Goal: Task Accomplishment & Management: Complete application form

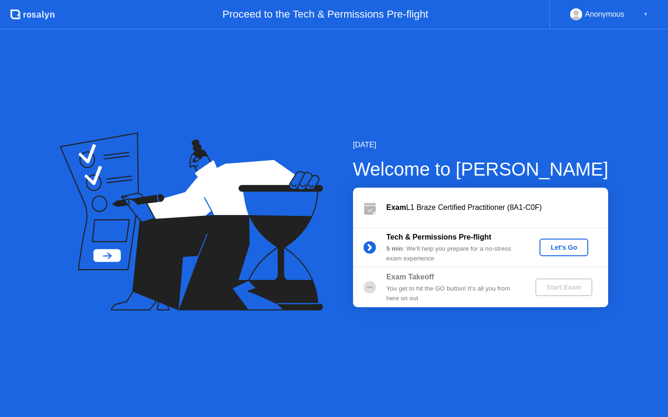
click at [564, 255] on button "Let's Go" at bounding box center [563, 248] width 49 height 18
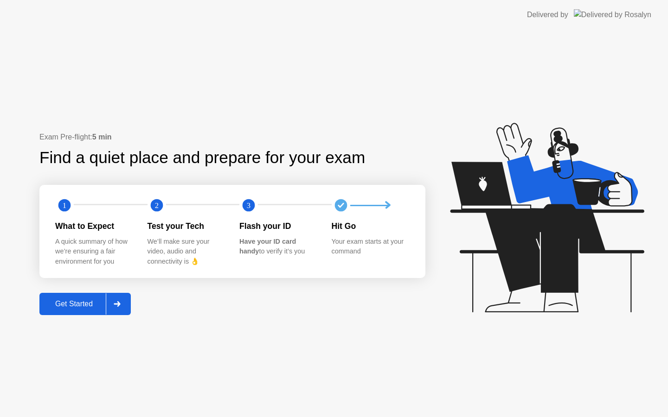
click at [87, 308] on div "Get Started" at bounding box center [74, 304] width 64 height 8
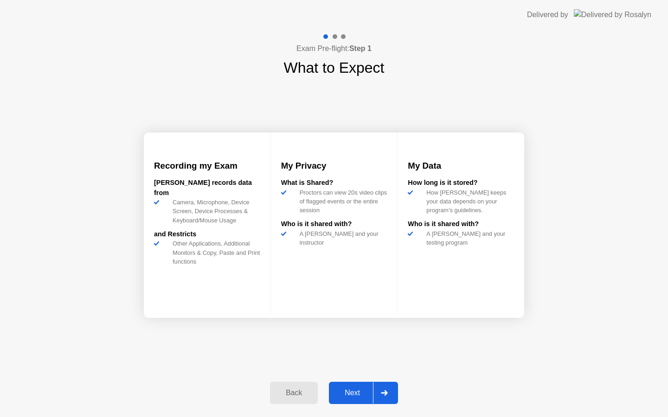
click at [354, 402] on button "Next" at bounding box center [363, 393] width 69 height 22
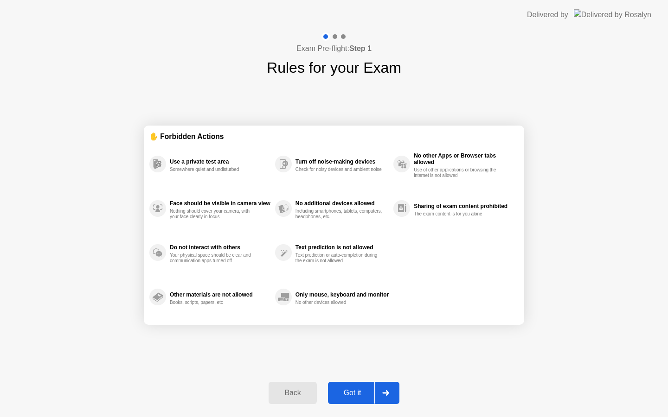
click at [354, 390] on div "Got it" at bounding box center [353, 393] width 44 height 8
select select "Available cameras"
select select "Available speakers"
select select "Available microphones"
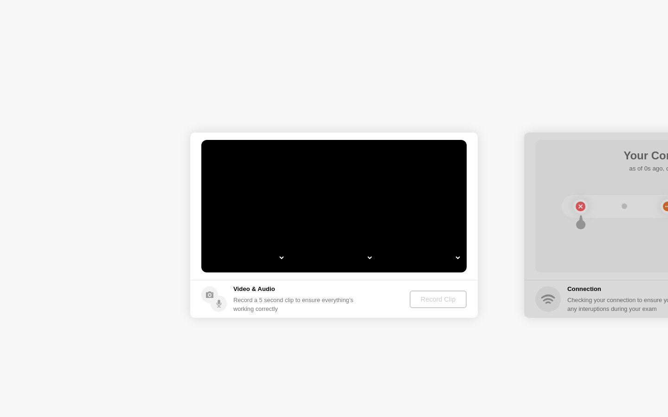
select select "**********"
select select "*******"
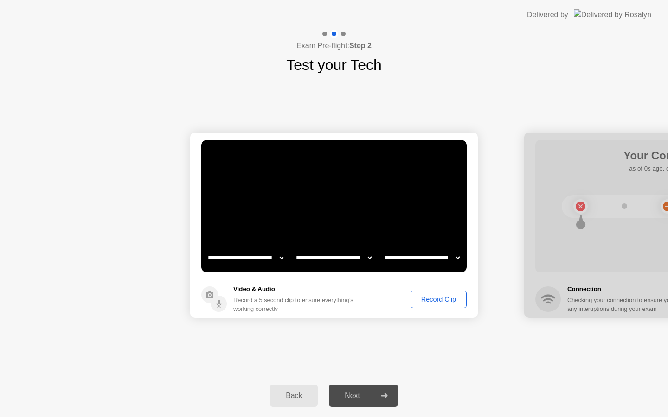
click at [434, 300] on div "Record Clip" at bounding box center [439, 299] width 50 height 7
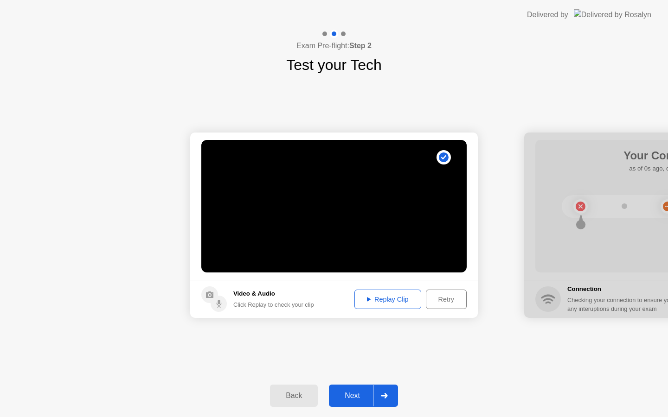
click at [356, 399] on div "Next" at bounding box center [352, 396] width 41 height 8
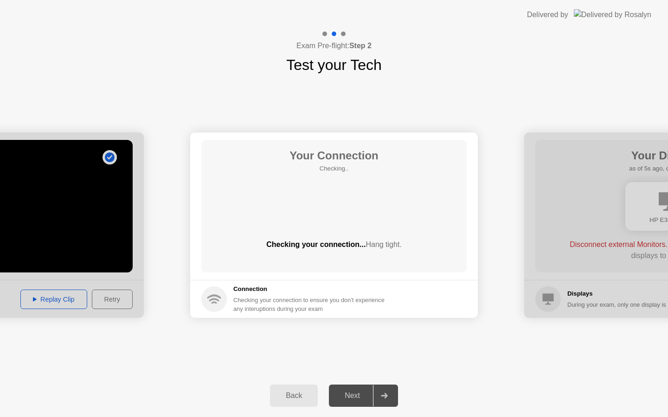
click at [342, 235] on div "Your Connection Checking.. Checking your connection... Hang tight." at bounding box center [333, 206] width 265 height 133
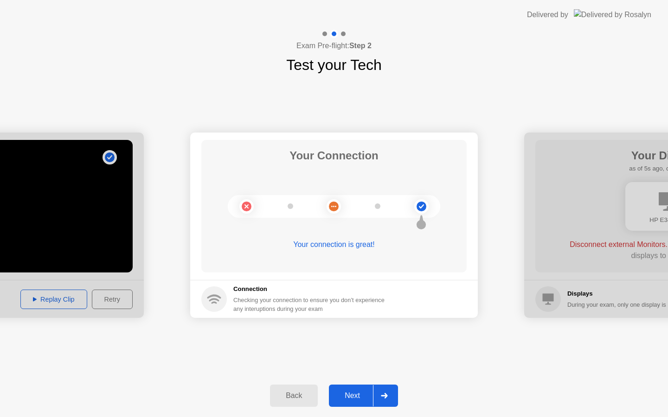
click at [356, 403] on button "Next" at bounding box center [363, 396] width 69 height 22
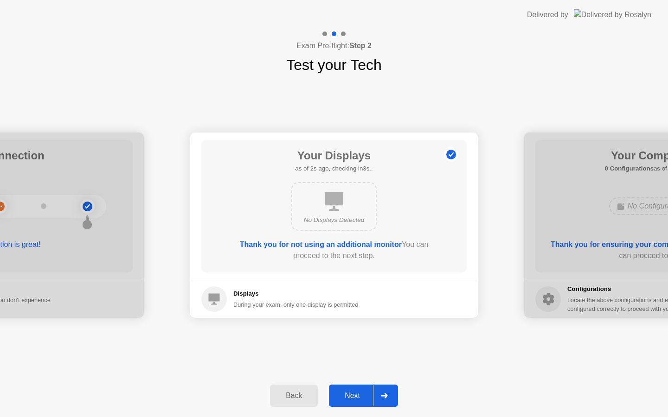
click at [351, 395] on div "Next" at bounding box center [352, 396] width 41 height 8
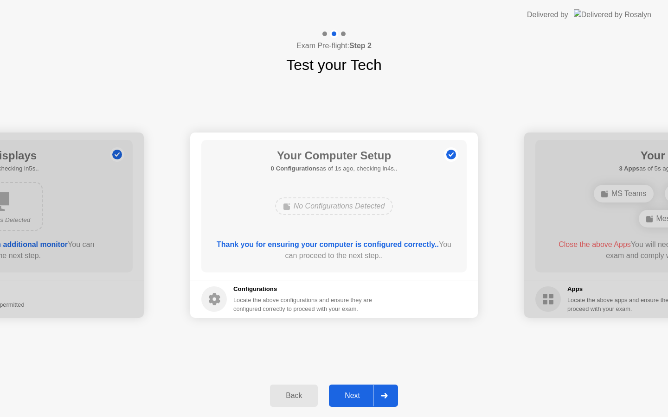
click at [352, 392] on div "Next" at bounding box center [352, 396] width 41 height 8
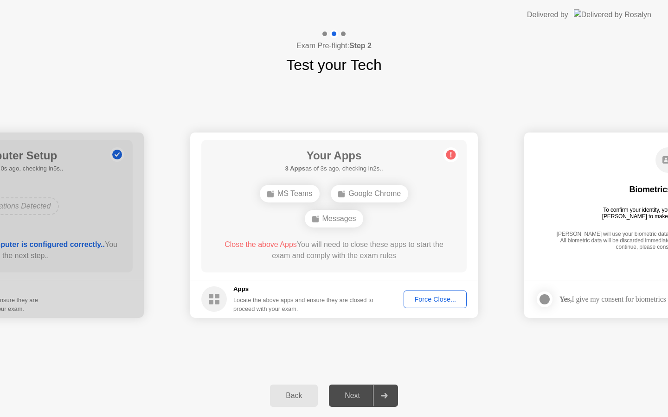
click at [287, 186] on div "MS Teams" at bounding box center [290, 194] width 60 height 18
click at [290, 192] on div "MS Teams" at bounding box center [290, 194] width 60 height 18
click at [356, 190] on div "Google Chrome" at bounding box center [369, 194] width 77 height 18
click at [338, 222] on div "Messages" at bounding box center [334, 219] width 59 height 18
click at [433, 299] on div "Force Close..." at bounding box center [435, 299] width 57 height 7
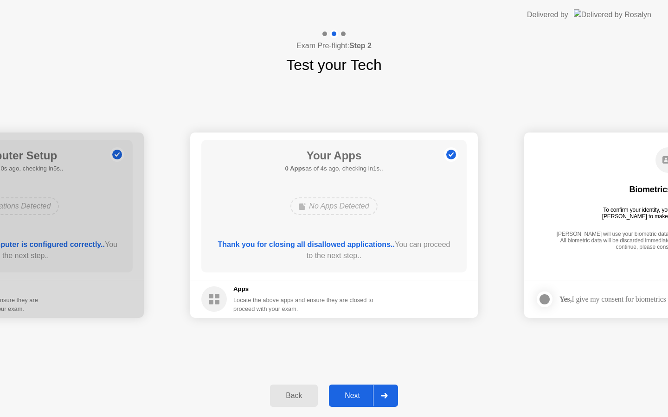
click at [351, 396] on div "Next" at bounding box center [352, 396] width 41 height 8
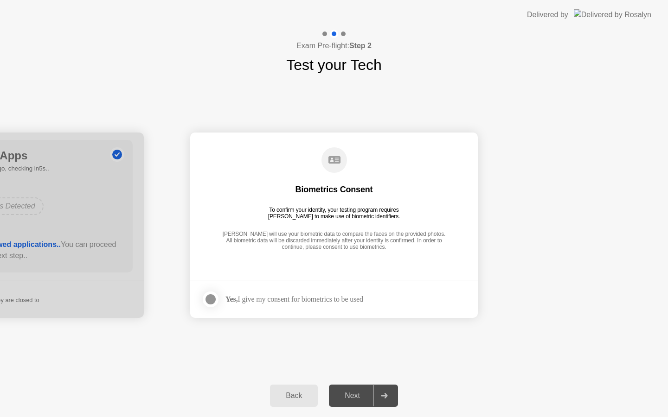
click at [354, 400] on div "Next" at bounding box center [352, 396] width 41 height 8
click at [383, 396] on icon at bounding box center [384, 396] width 6 height 6
click at [349, 397] on div "Next" at bounding box center [352, 396] width 41 height 8
click at [249, 295] on div "Yes, I give my consent for biometrics to be used" at bounding box center [294, 299] width 138 height 9
click at [205, 300] on div at bounding box center [210, 299] width 11 height 11
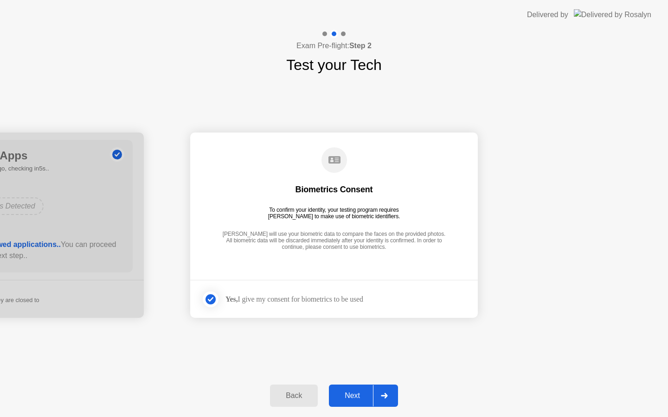
click at [353, 395] on div "Next" at bounding box center [352, 396] width 41 height 8
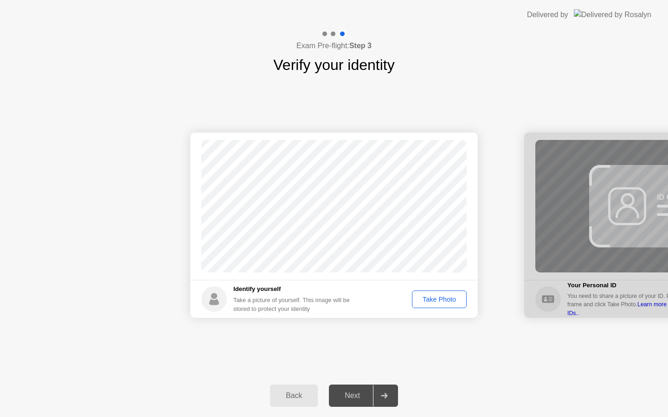
click at [435, 298] on div "Take Photo" at bounding box center [439, 299] width 48 height 7
click at [350, 396] on div "Next" at bounding box center [352, 396] width 41 height 8
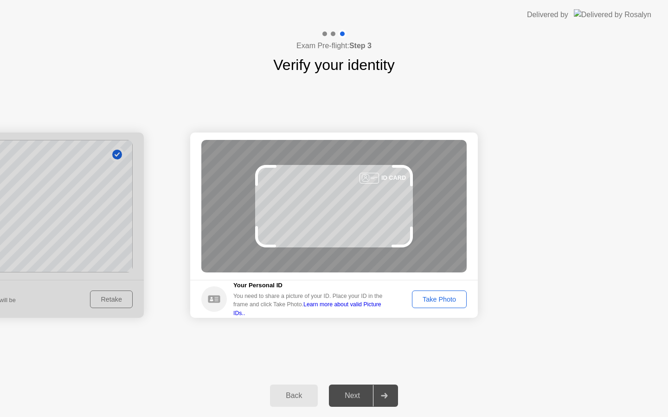
click at [439, 303] on div "Take Photo" at bounding box center [439, 299] width 48 height 7
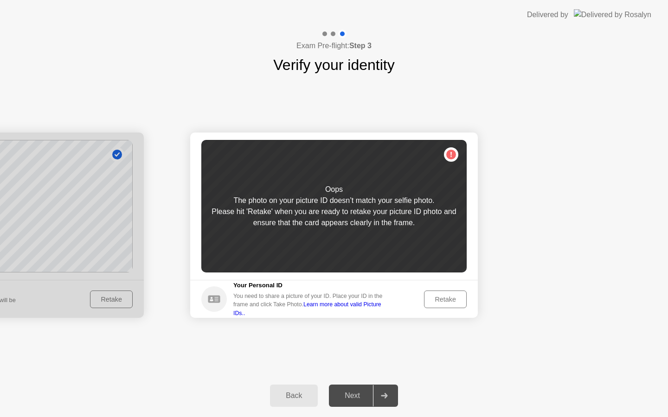
click at [446, 303] on div "Retake" at bounding box center [445, 299] width 36 height 7
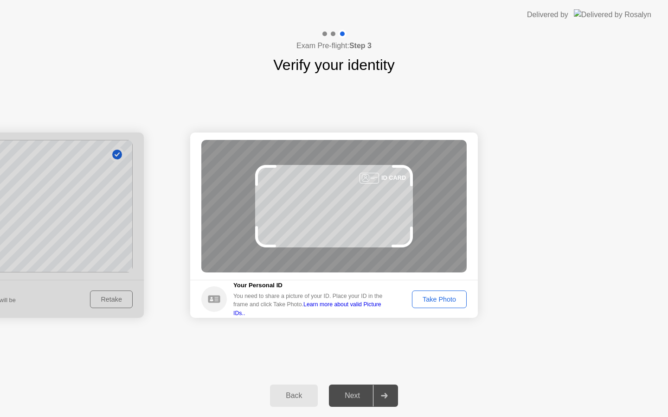
click at [446, 303] on div "Take Photo" at bounding box center [439, 299] width 48 height 7
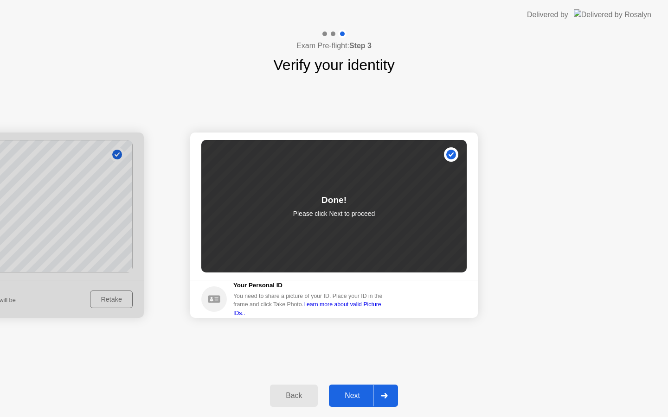
click at [359, 397] on div "Next" at bounding box center [352, 396] width 41 height 8
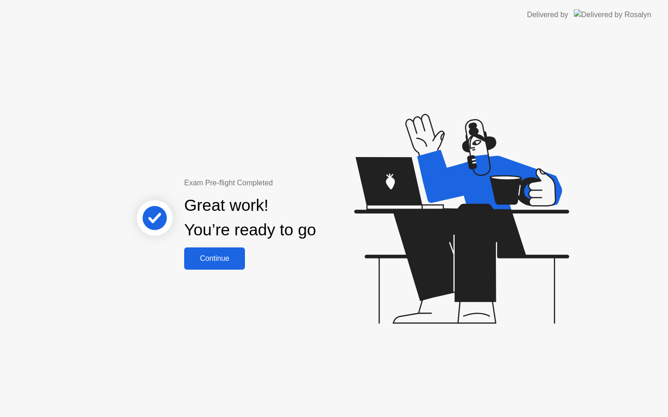
click at [212, 261] on div "Continue" at bounding box center [214, 259] width 55 height 8
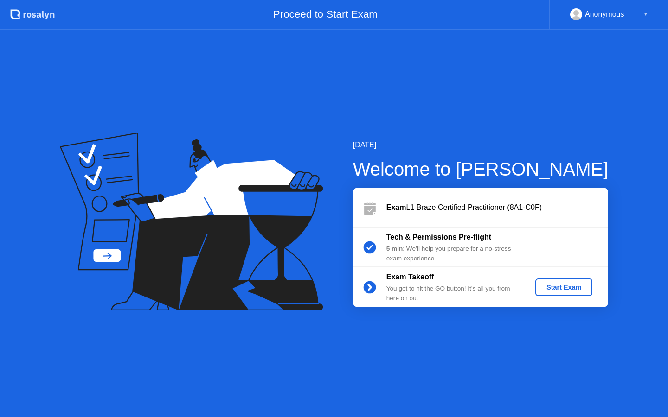
click at [566, 291] on div "Start Exam" at bounding box center [564, 287] width 50 height 7
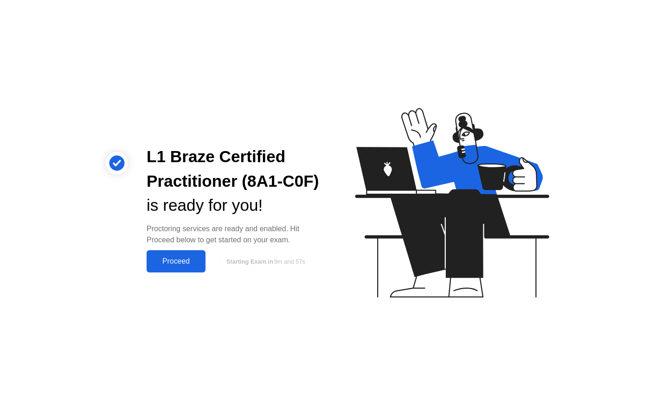
click at [173, 265] on div "Proceed" at bounding box center [175, 261] width 53 height 8
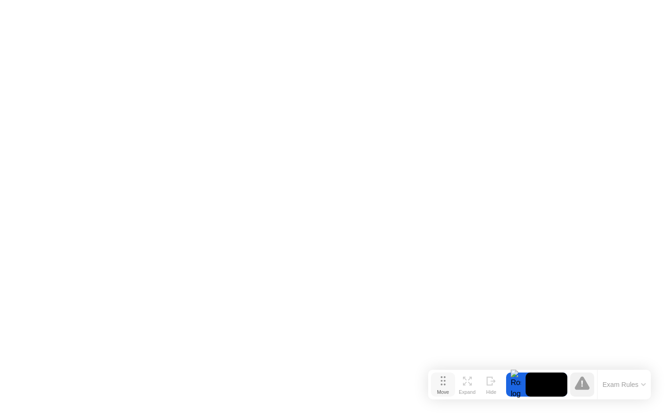
drag, startPoint x: 238, startPoint y: 396, endPoint x: 443, endPoint y: 380, distance: 206.1
click at [443, 380] on icon at bounding box center [442, 380] width 5 height 9
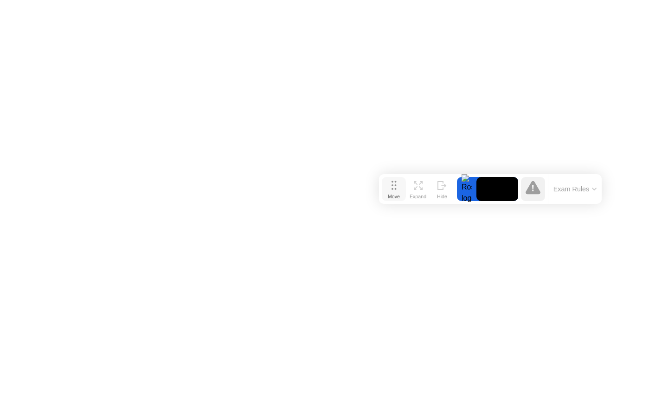
drag, startPoint x: 438, startPoint y: 385, endPoint x: 387, endPoint y: 188, distance: 203.1
click at [387, 188] on button "Move" at bounding box center [394, 189] width 24 height 24
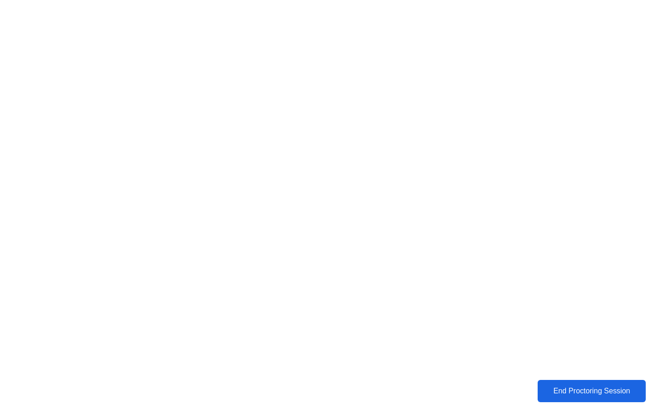
click at [560, 395] on div "End Proctoring Session" at bounding box center [591, 391] width 102 height 8
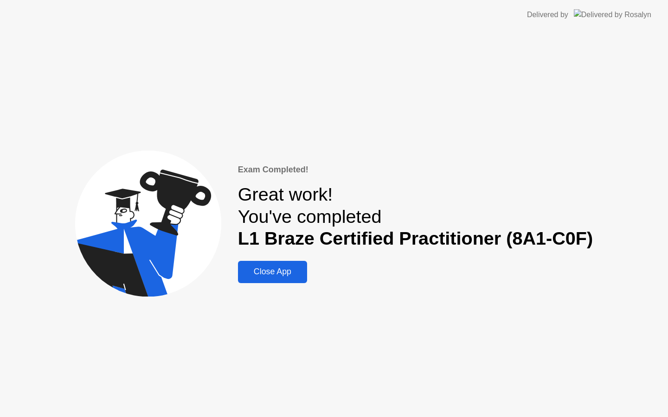
click at [288, 273] on div "Close App" at bounding box center [273, 272] width 64 height 10
